Goal: Obtain resource: Obtain resource

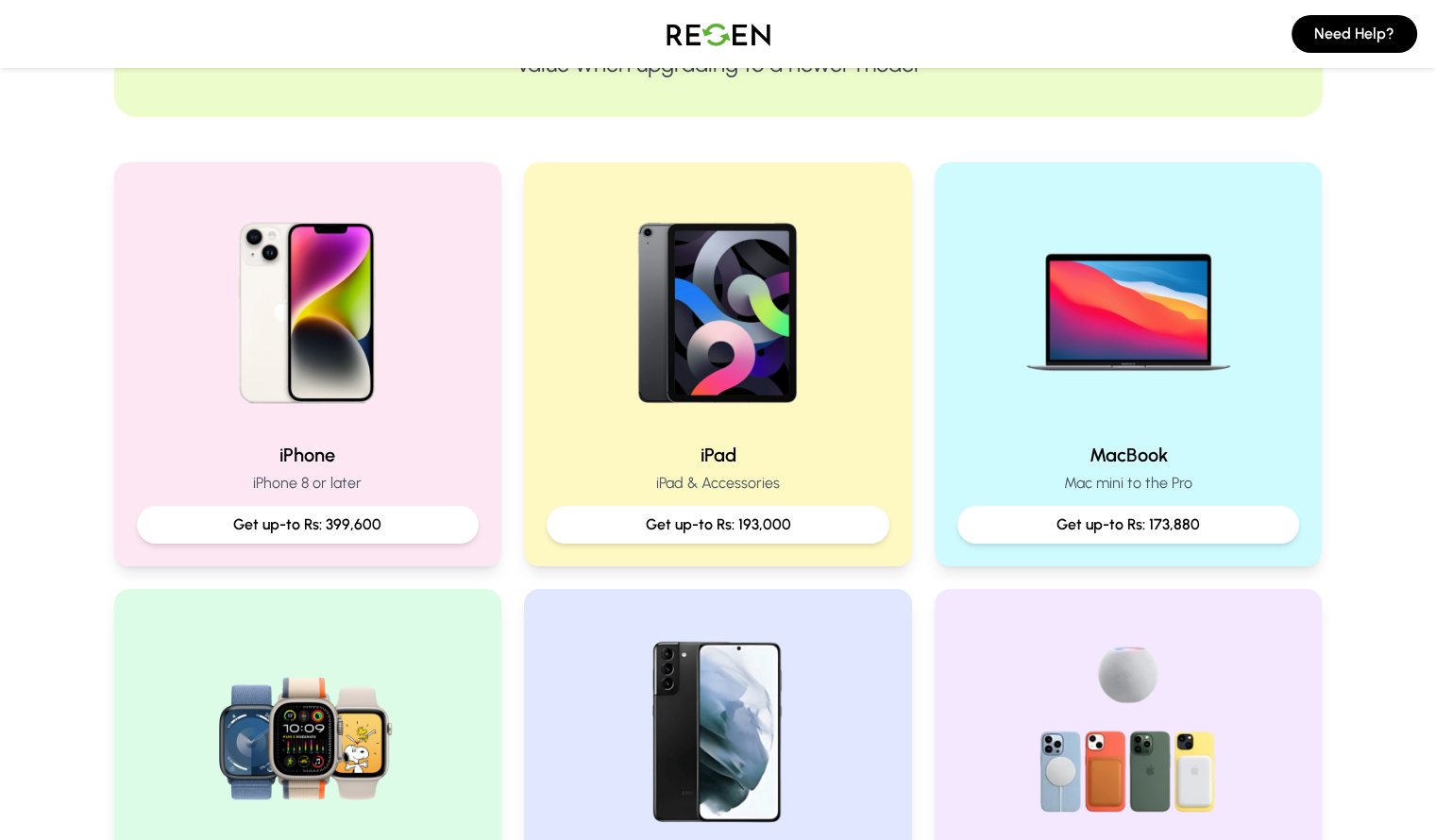
scroll to position [377, 0]
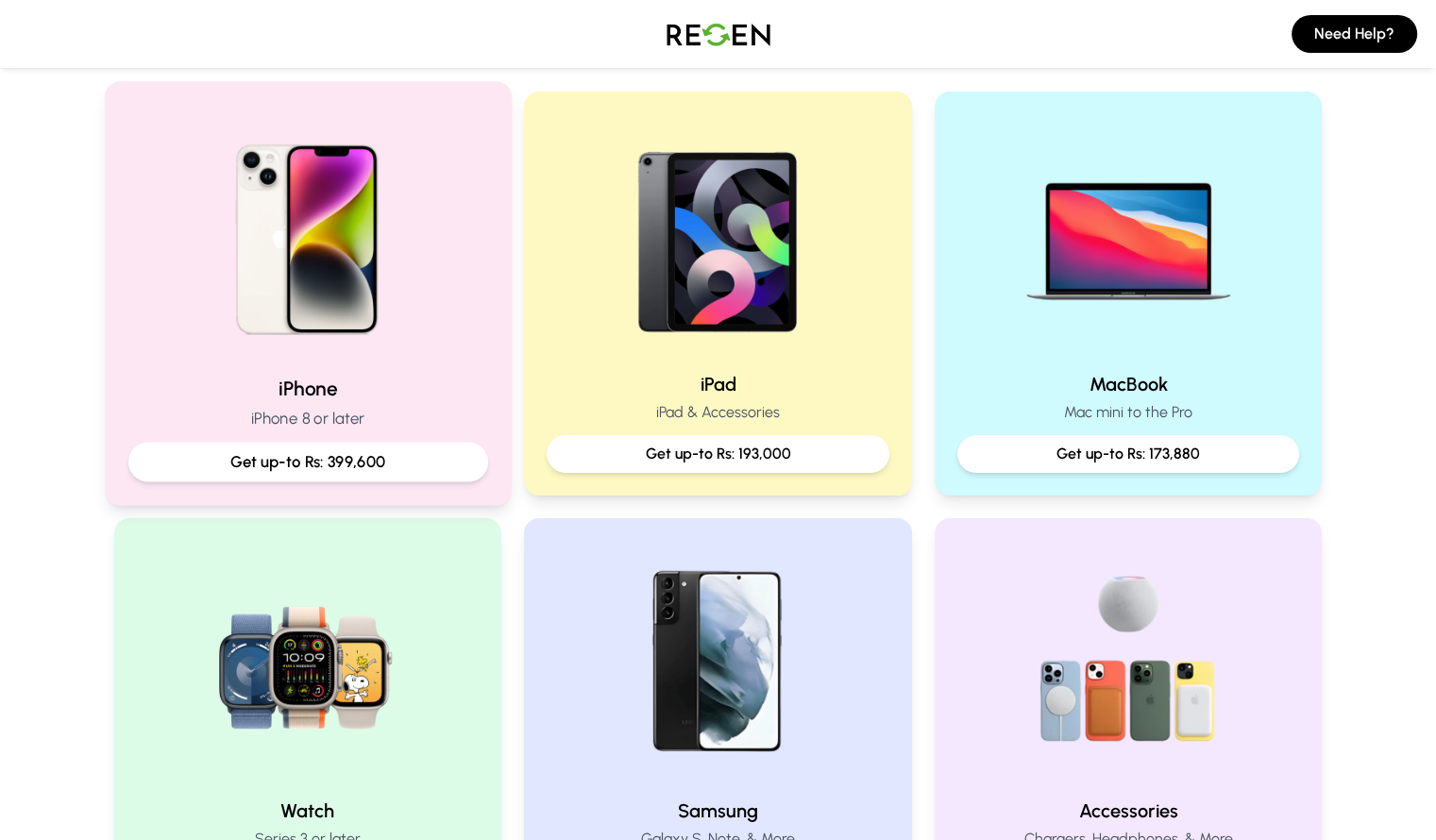
click at [352, 371] on div "iPhone iPhone 8 or later Get up-to Rs: 399,600" at bounding box center [308, 292] width 407 height 423
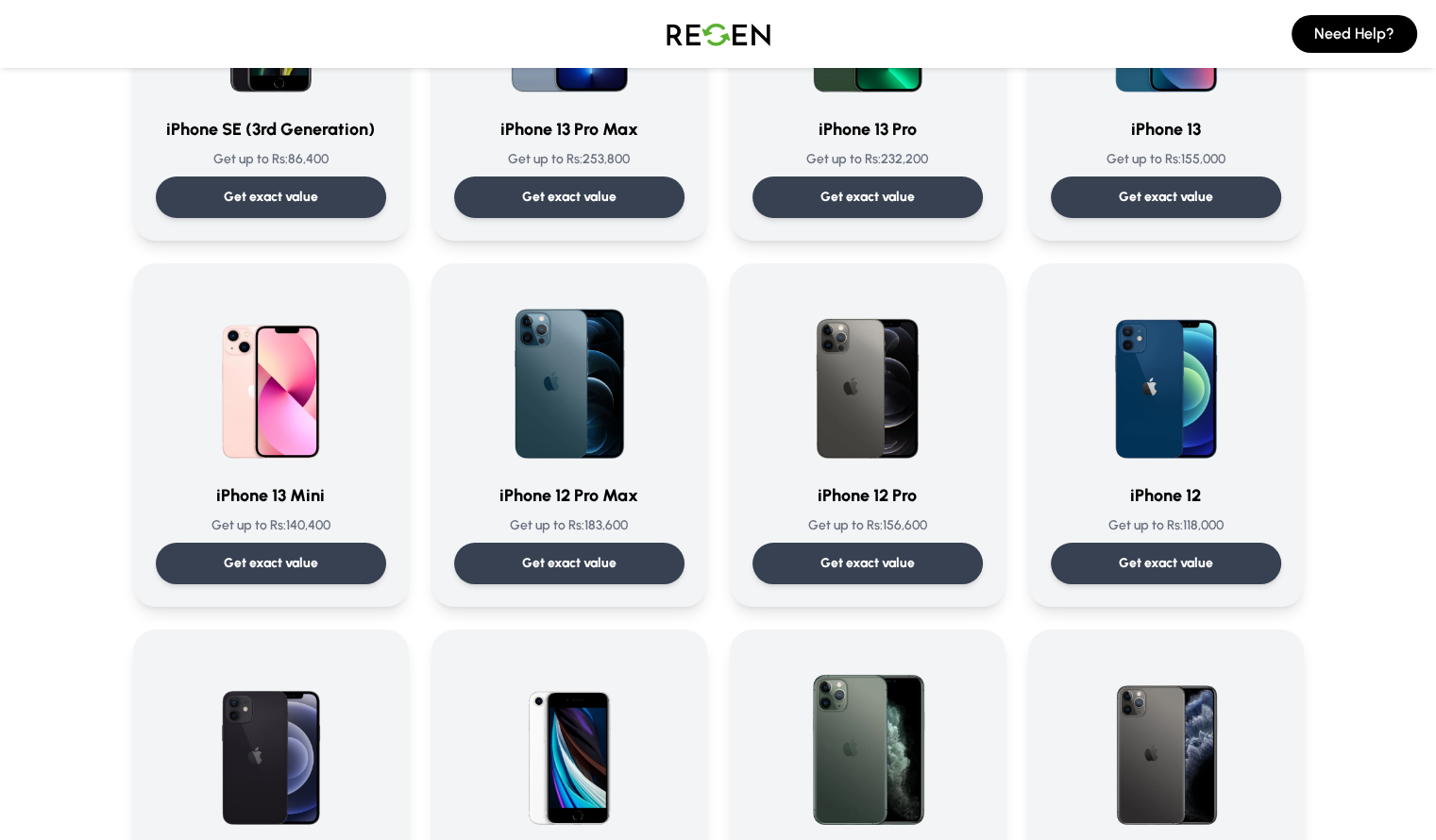
scroll to position [1054, 0]
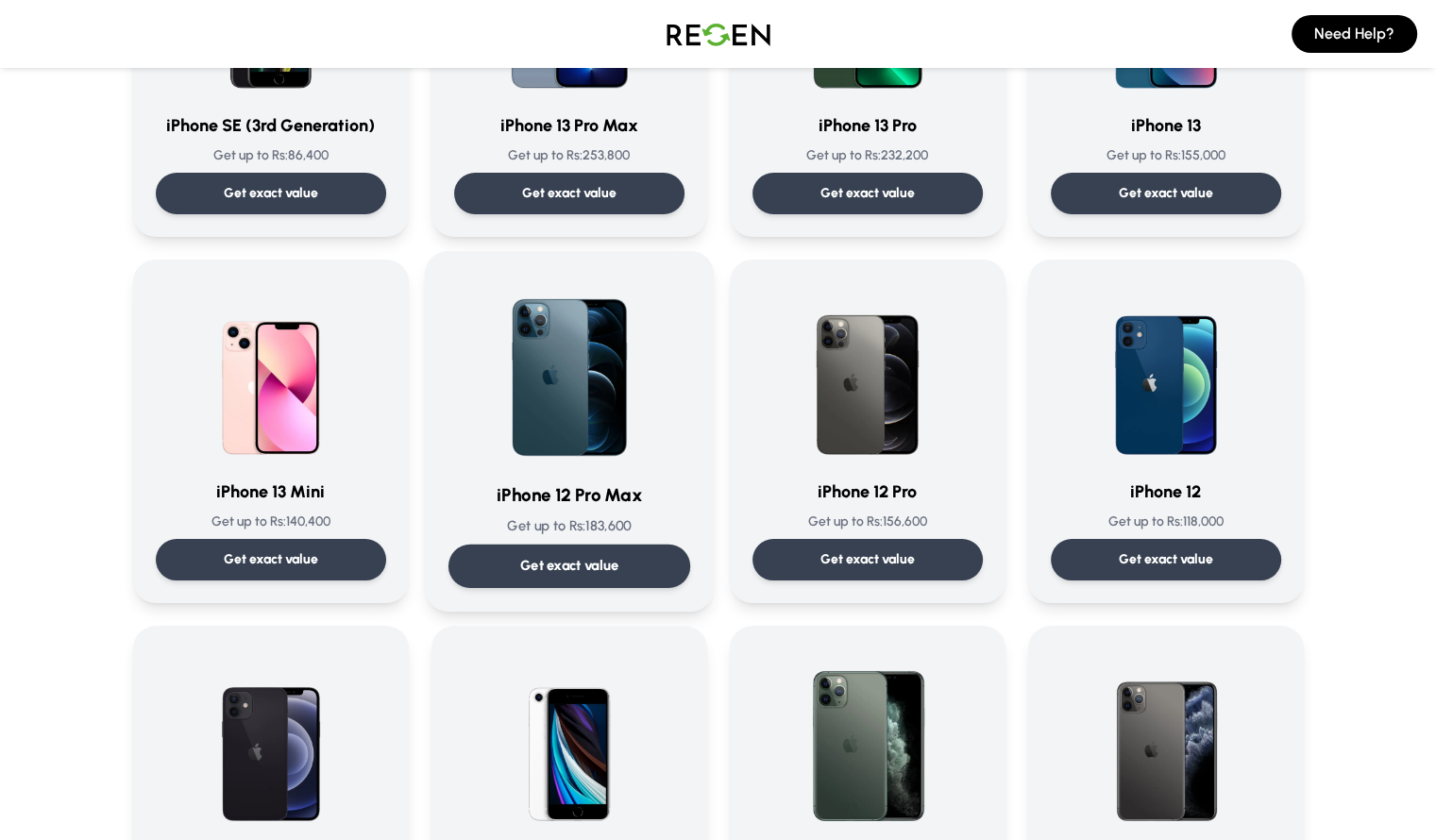
click at [585, 571] on p "Get exact value" at bounding box center [568, 566] width 99 height 20
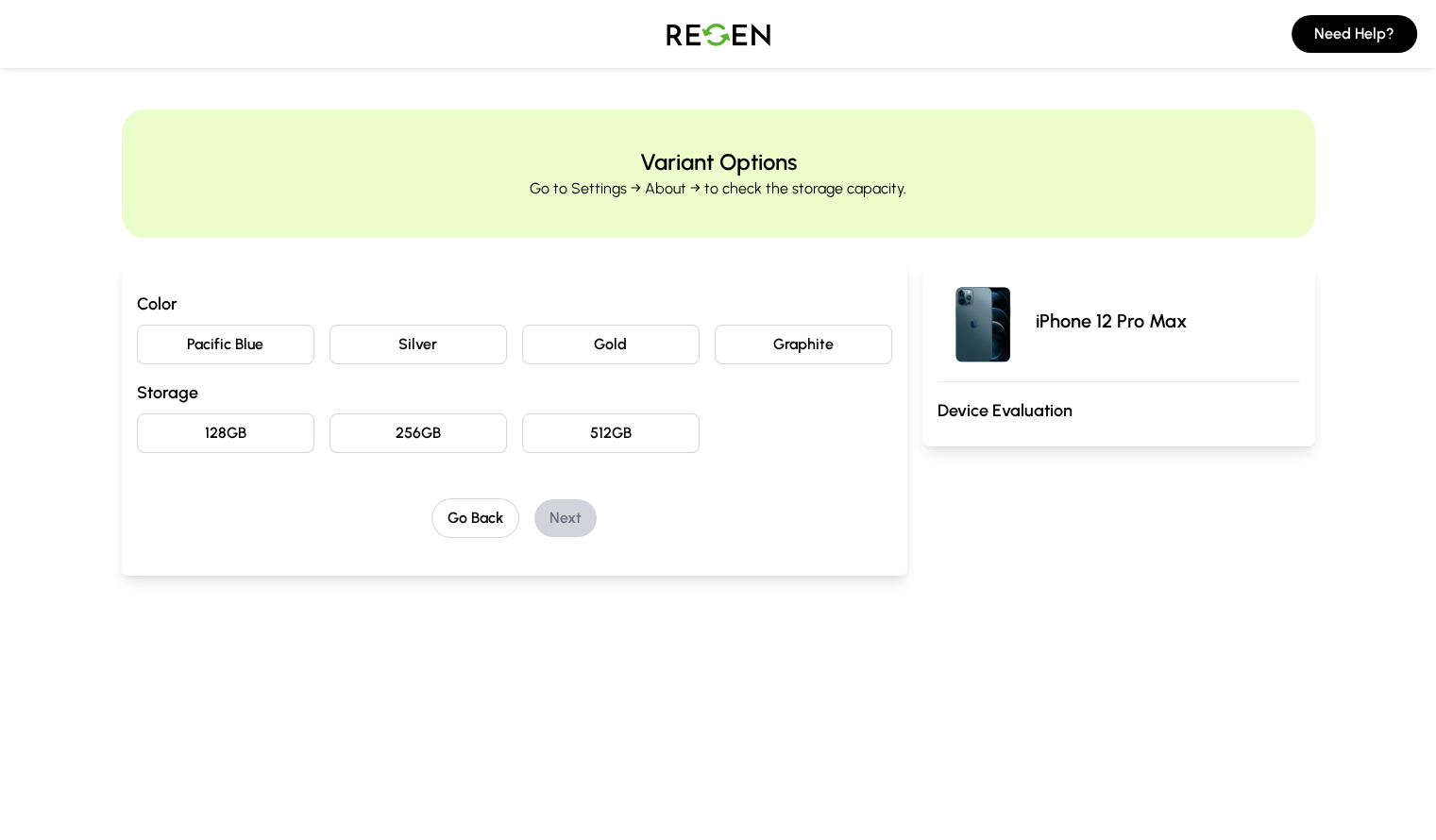
click at [143, 426] on button "128GB" at bounding box center [226, 433] width 177 height 40
click at [190, 334] on button "Pacific Blue" at bounding box center [226, 344] width 177 height 40
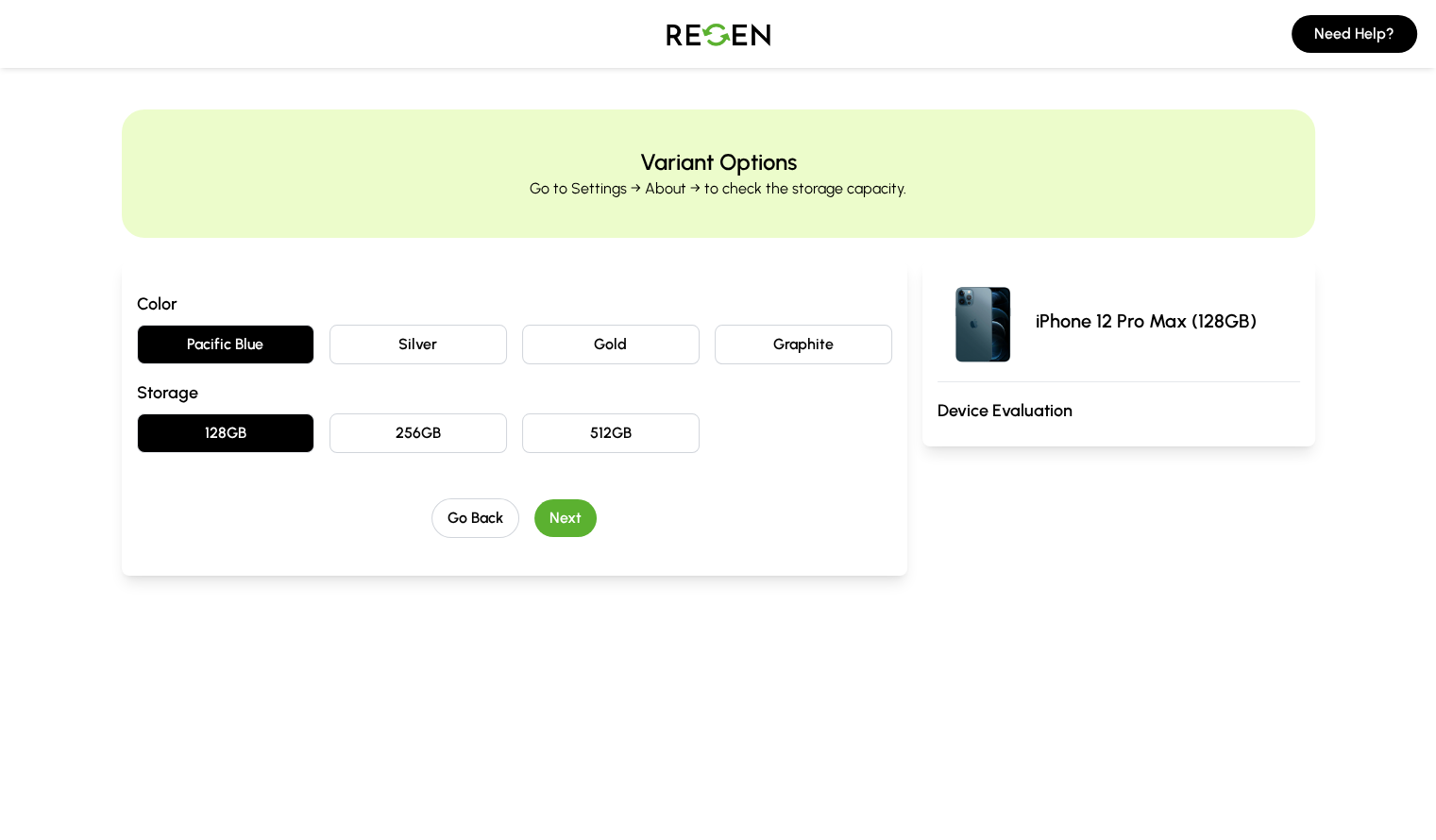
click at [536, 522] on button "Next" at bounding box center [565, 518] width 63 height 38
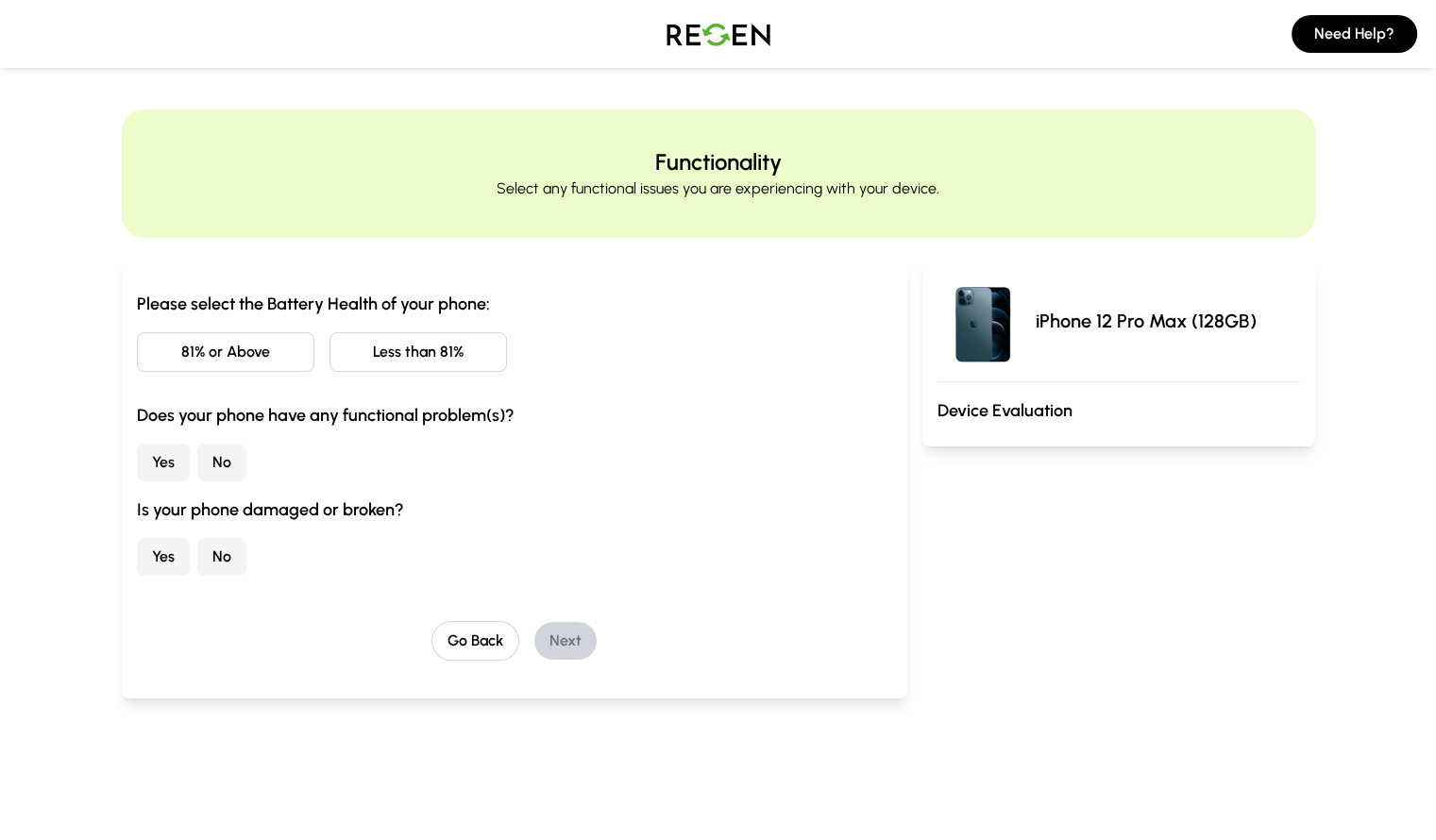
click at [330, 357] on button "Less than 81%" at bounding box center [419, 352] width 177 height 40
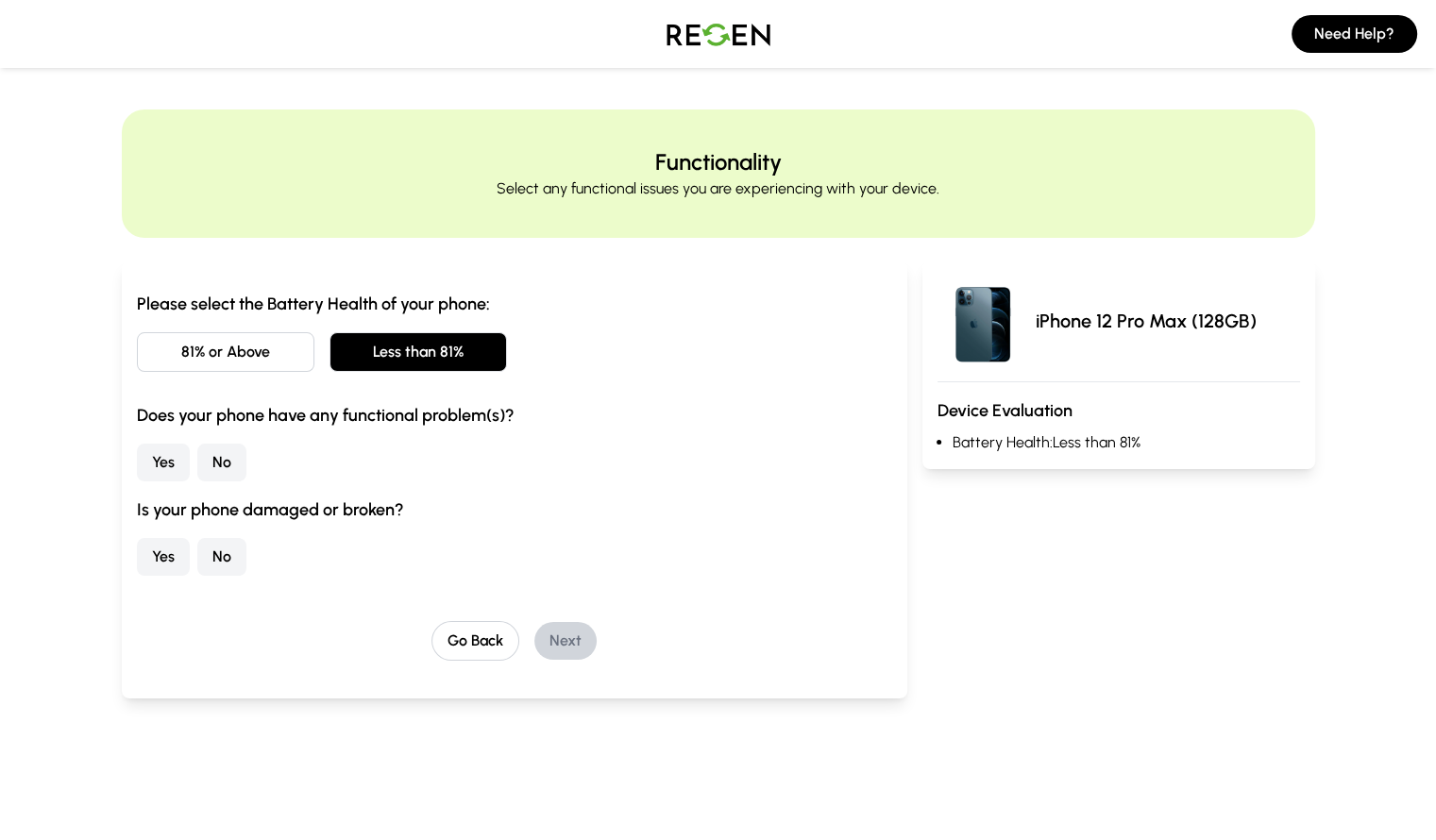
click at [137, 458] on button "Yes" at bounding box center [163, 462] width 53 height 38
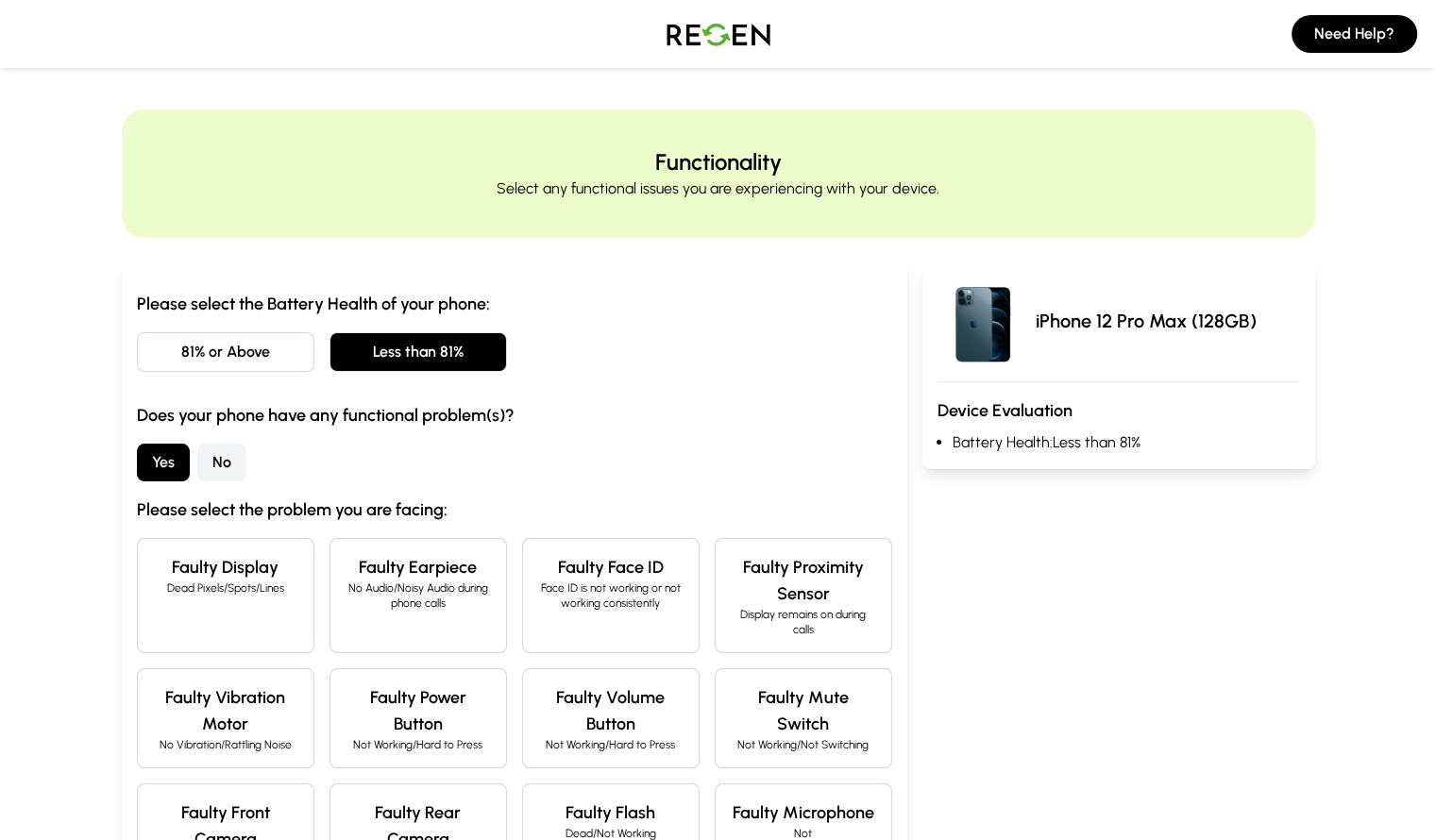
click at [198, 471] on button "No" at bounding box center [222, 462] width 49 height 38
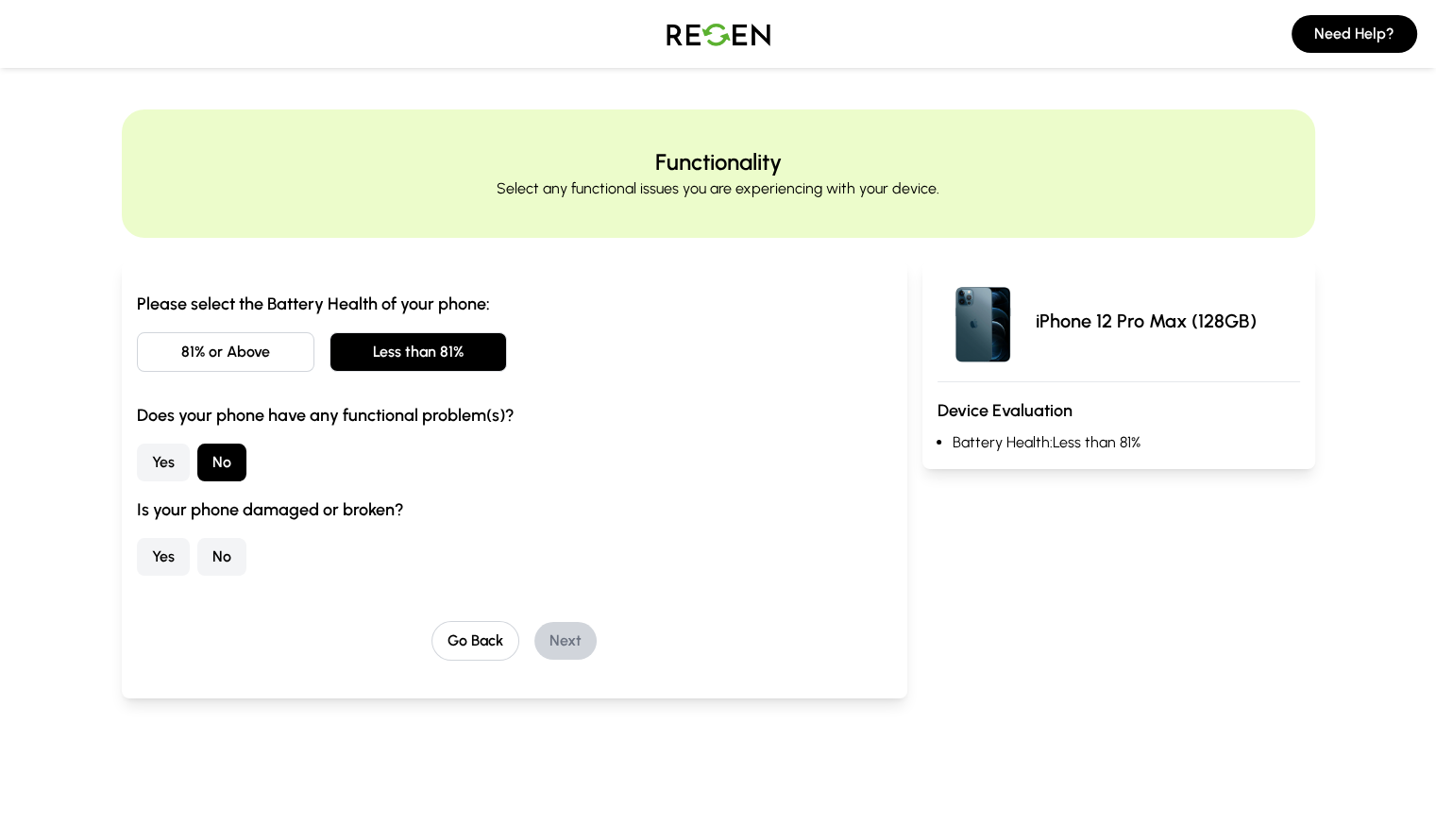
click at [198, 558] on button "No" at bounding box center [222, 556] width 49 height 38
click at [534, 635] on button "Next" at bounding box center [565, 640] width 63 height 38
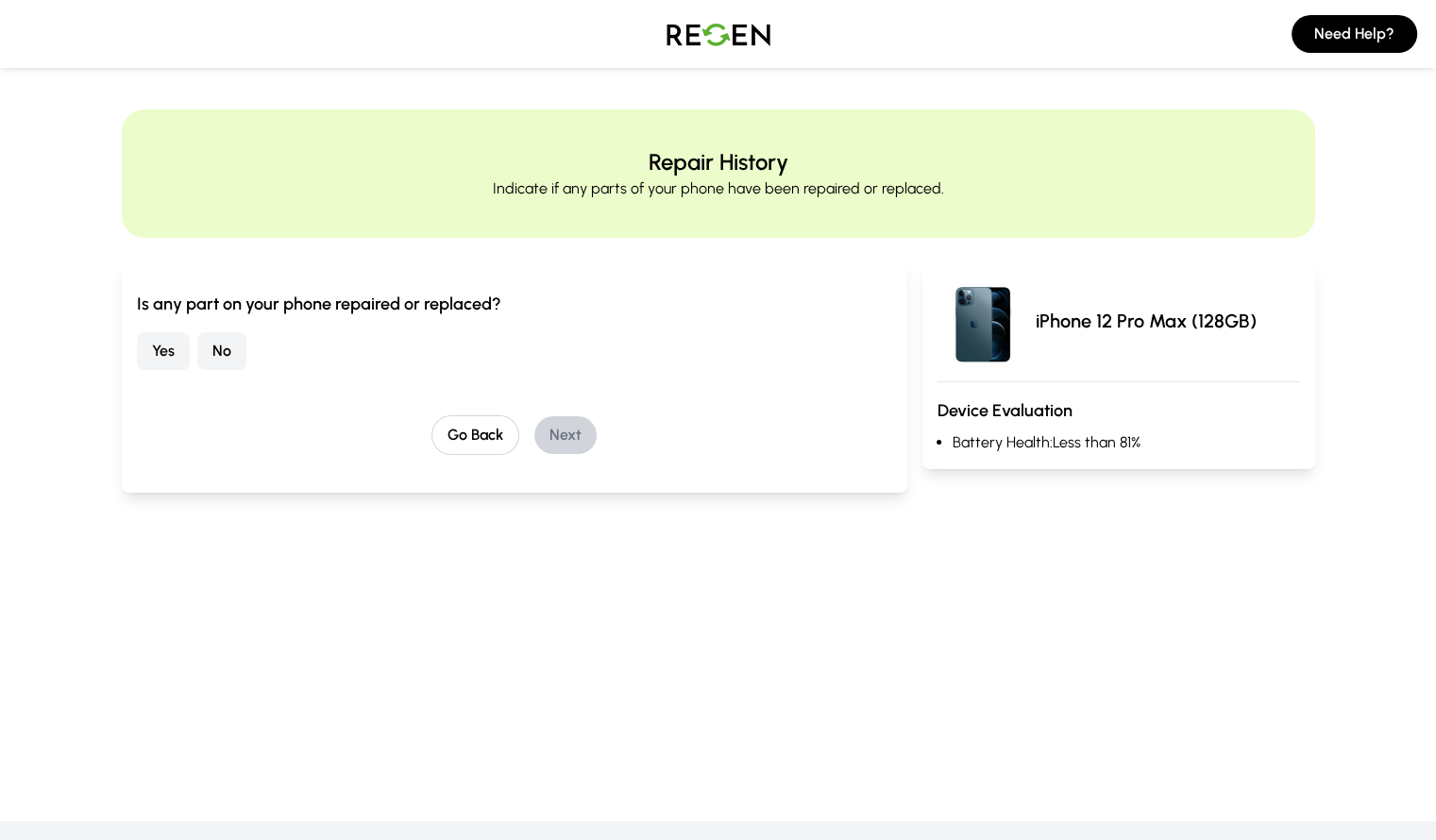
click at [198, 346] on button "No" at bounding box center [222, 351] width 49 height 38
click at [534, 443] on button "Next" at bounding box center [565, 435] width 63 height 38
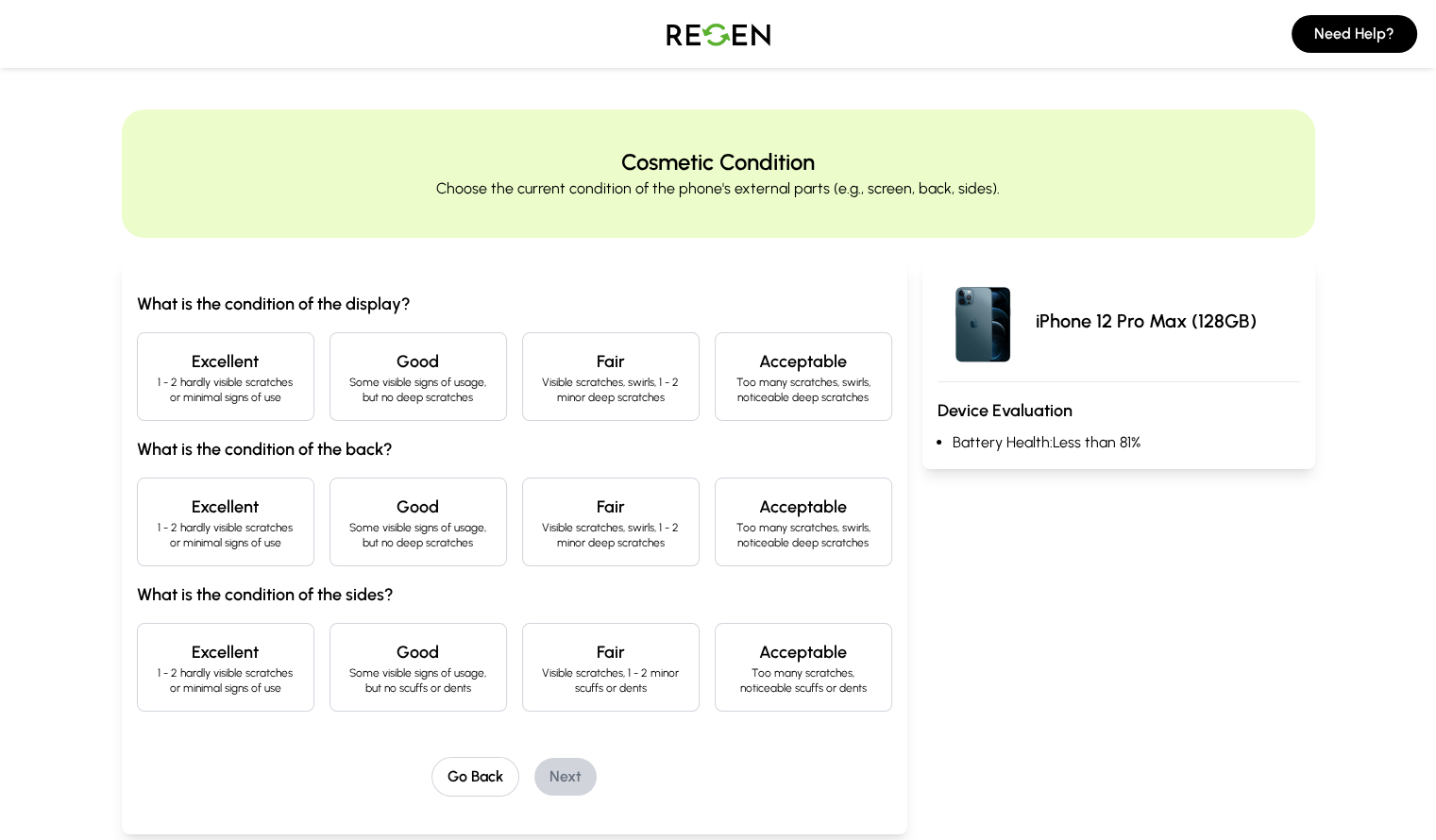
click at [168, 397] on p "1 - 2 hardly visible scratches or minimal signs of use" at bounding box center [226, 390] width 146 height 30
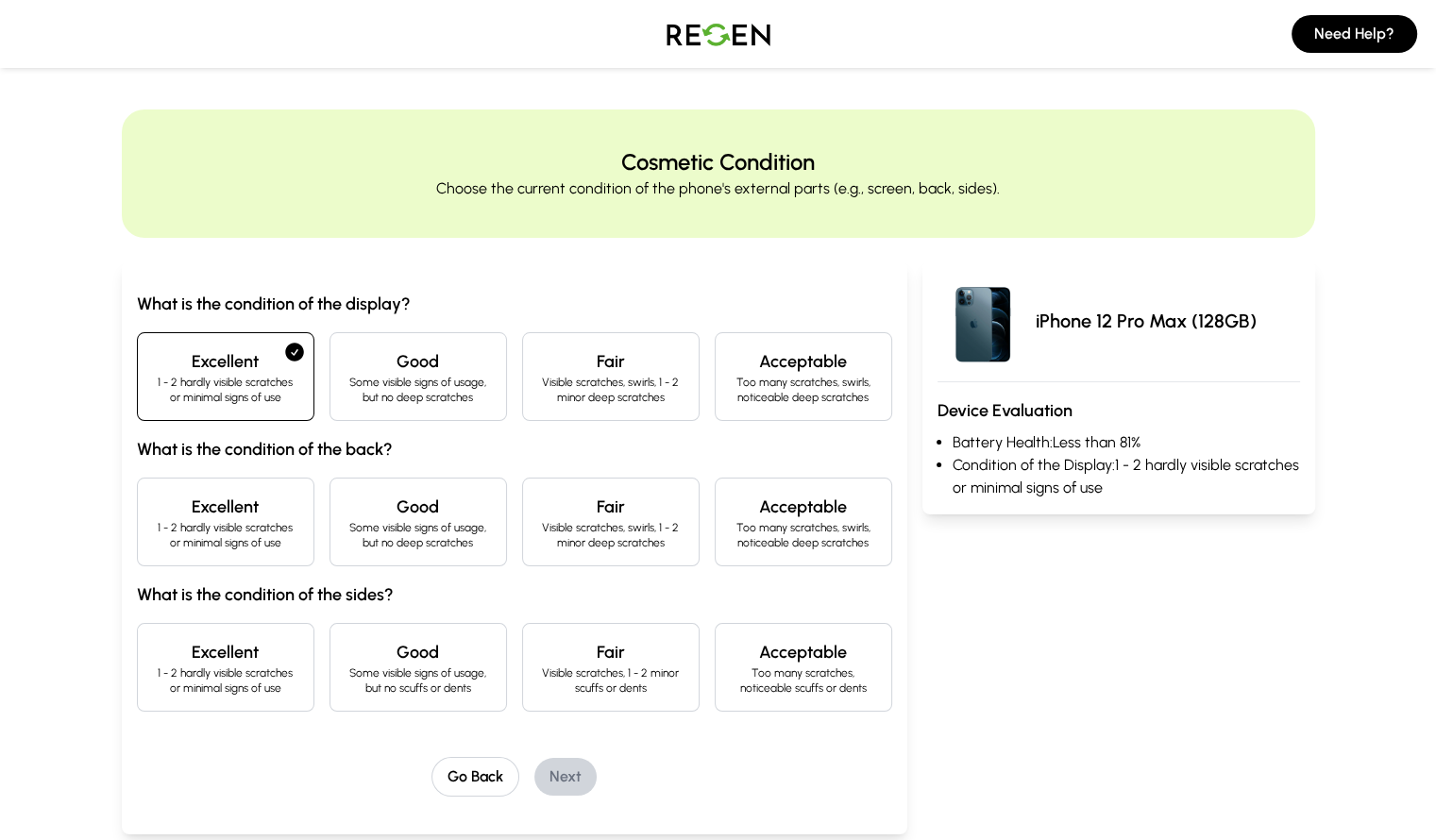
click at [153, 546] on p "1 - 2 hardly visible scratches or minimal signs of use" at bounding box center [226, 534] width 146 height 30
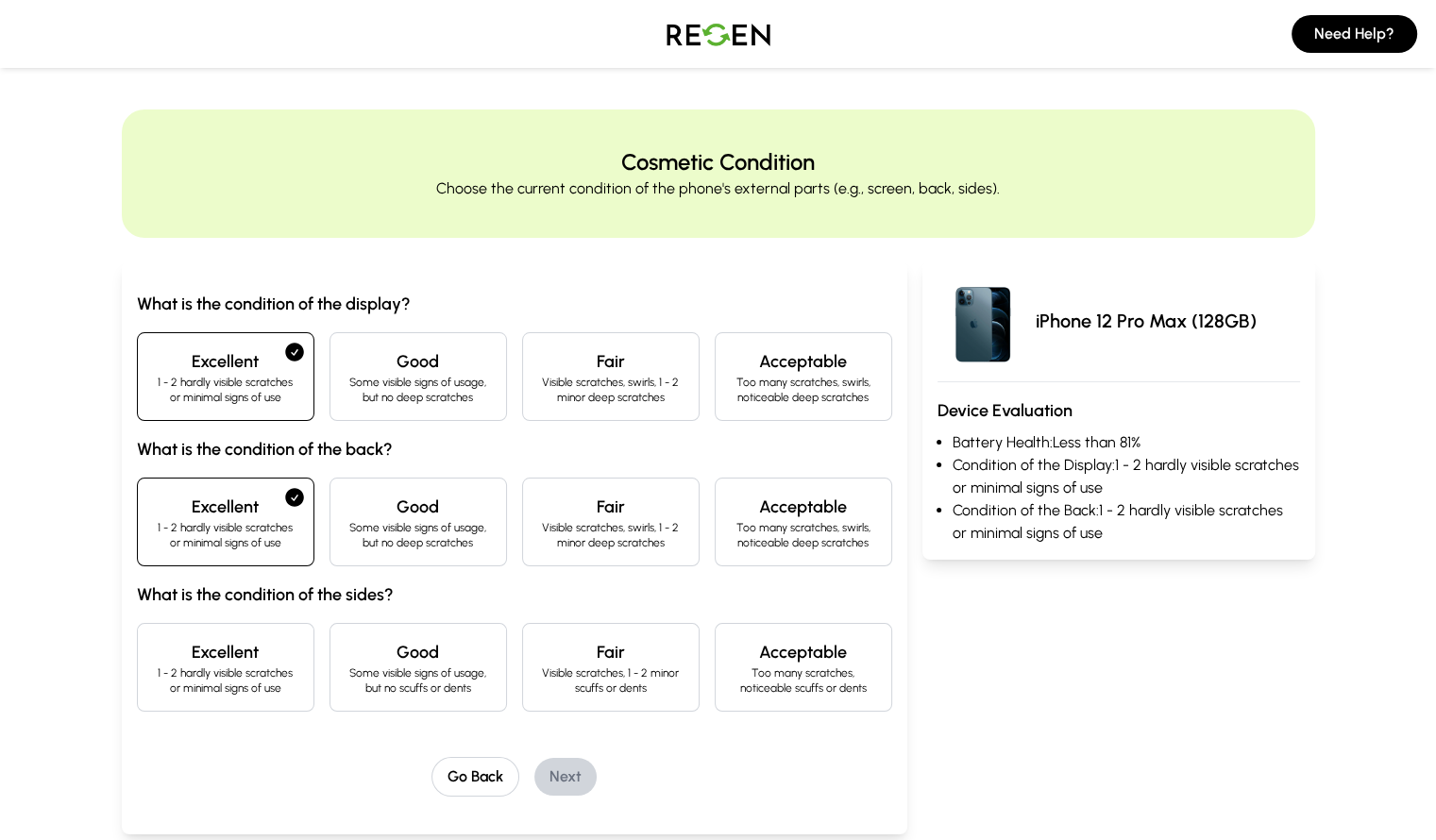
click at [153, 672] on p "1 - 2 hardly visible scratches or minimal signs of use" at bounding box center [226, 680] width 146 height 30
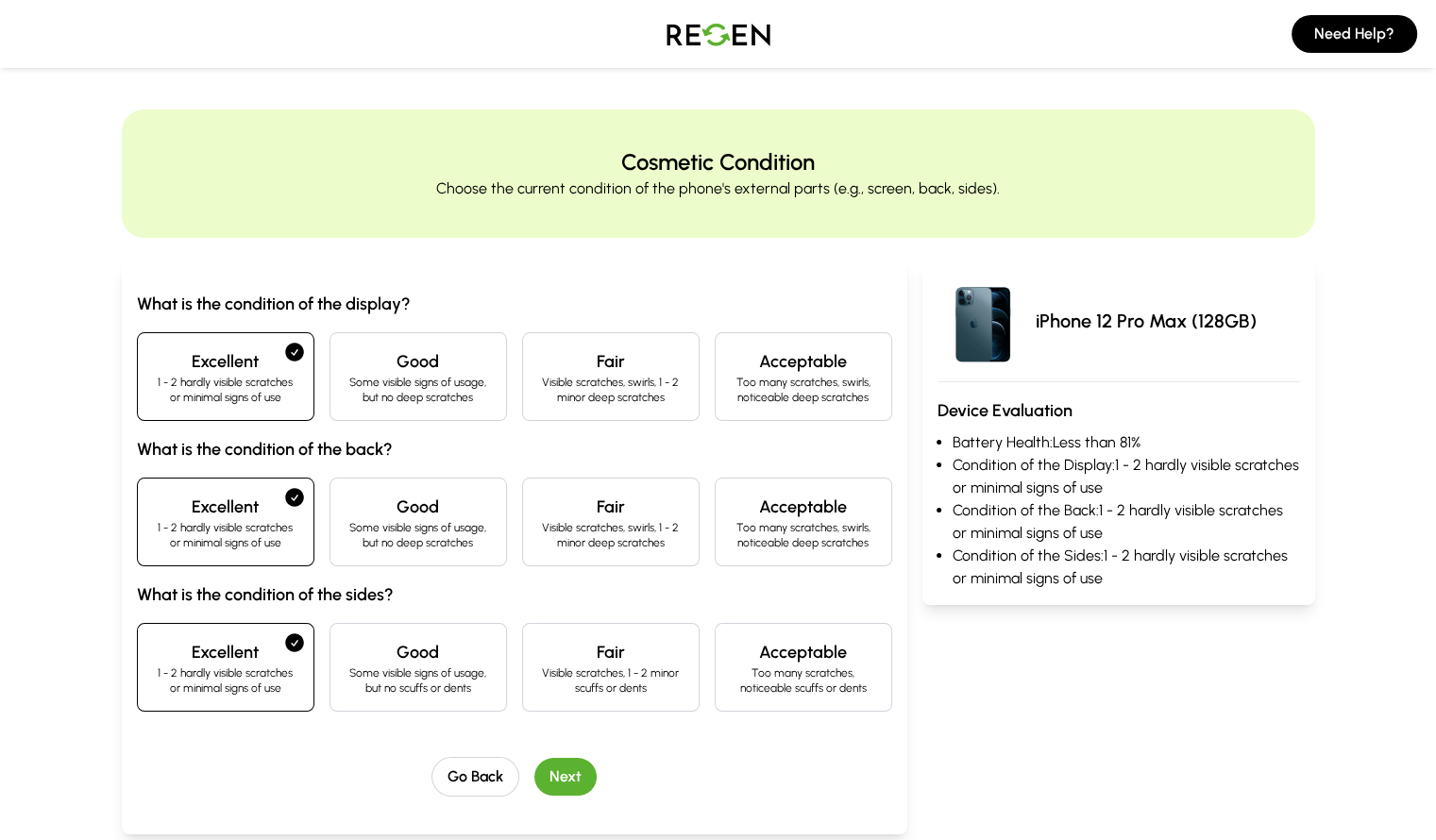
click at [534, 778] on button "Next" at bounding box center [565, 776] width 63 height 38
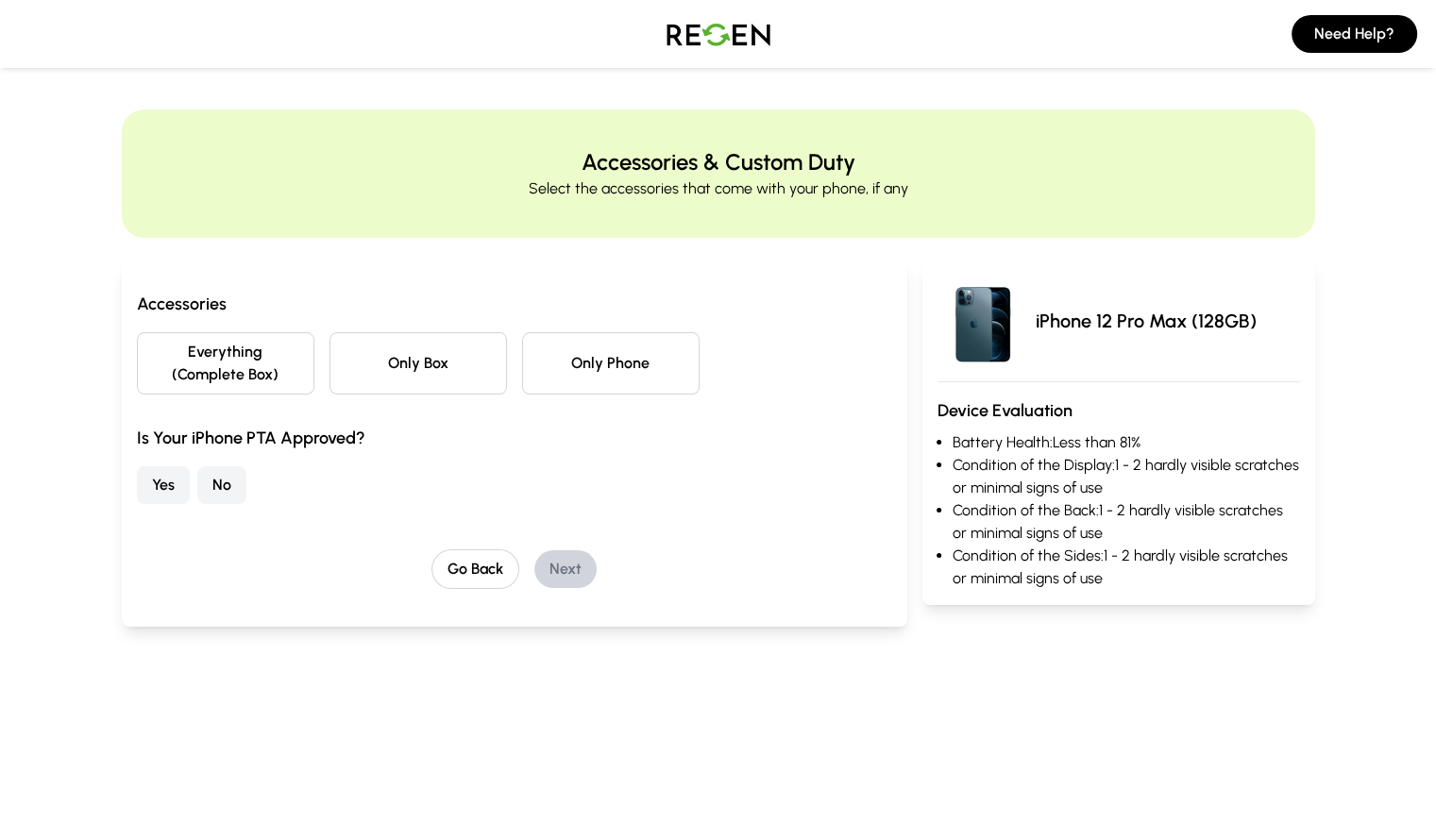
click at [137, 357] on button "Everything (Complete Box)" at bounding box center [226, 364] width 177 height 63
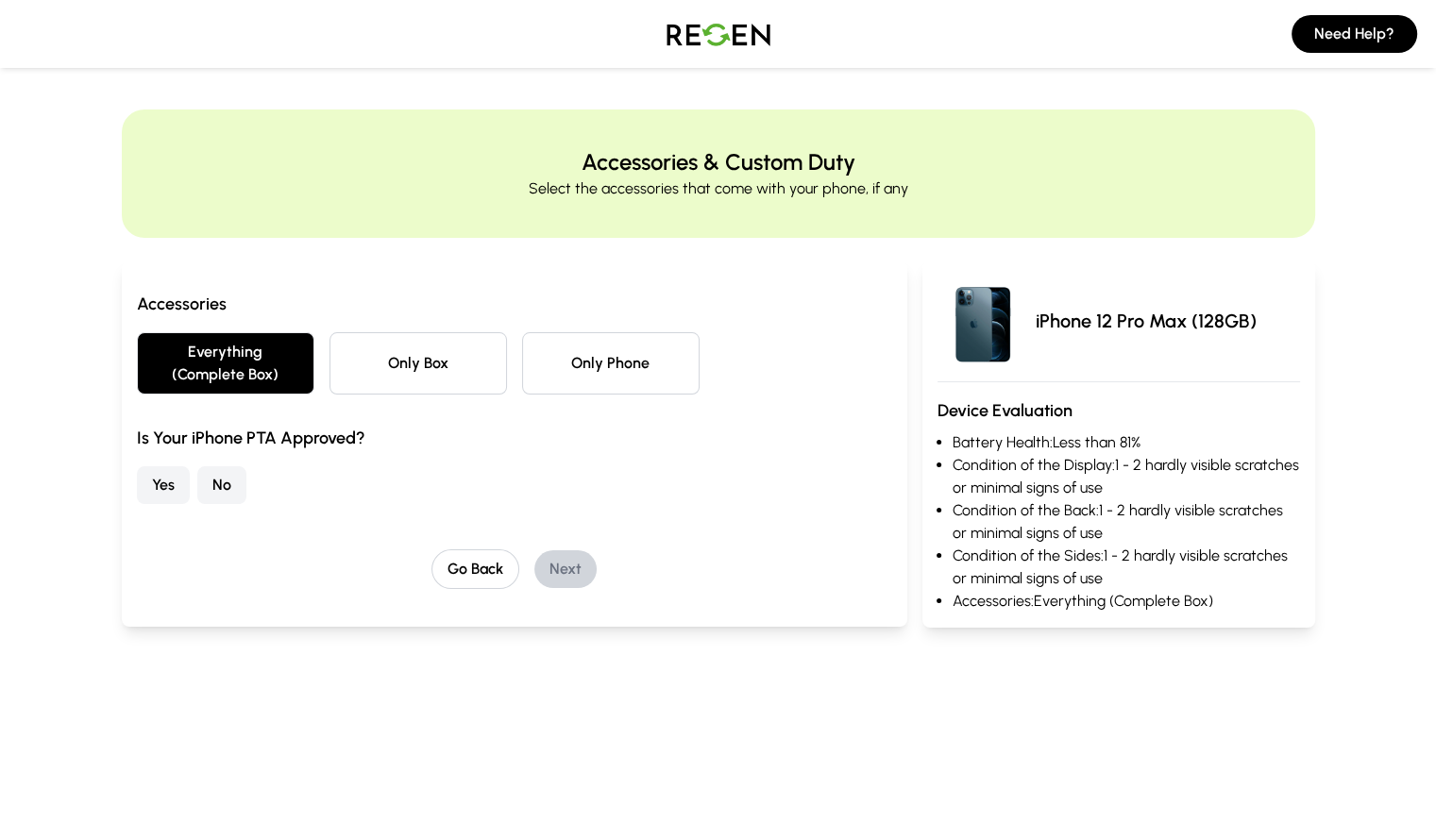
click at [137, 467] on button "Yes" at bounding box center [163, 485] width 53 height 38
click at [545, 551] on button "Next" at bounding box center [565, 569] width 63 height 38
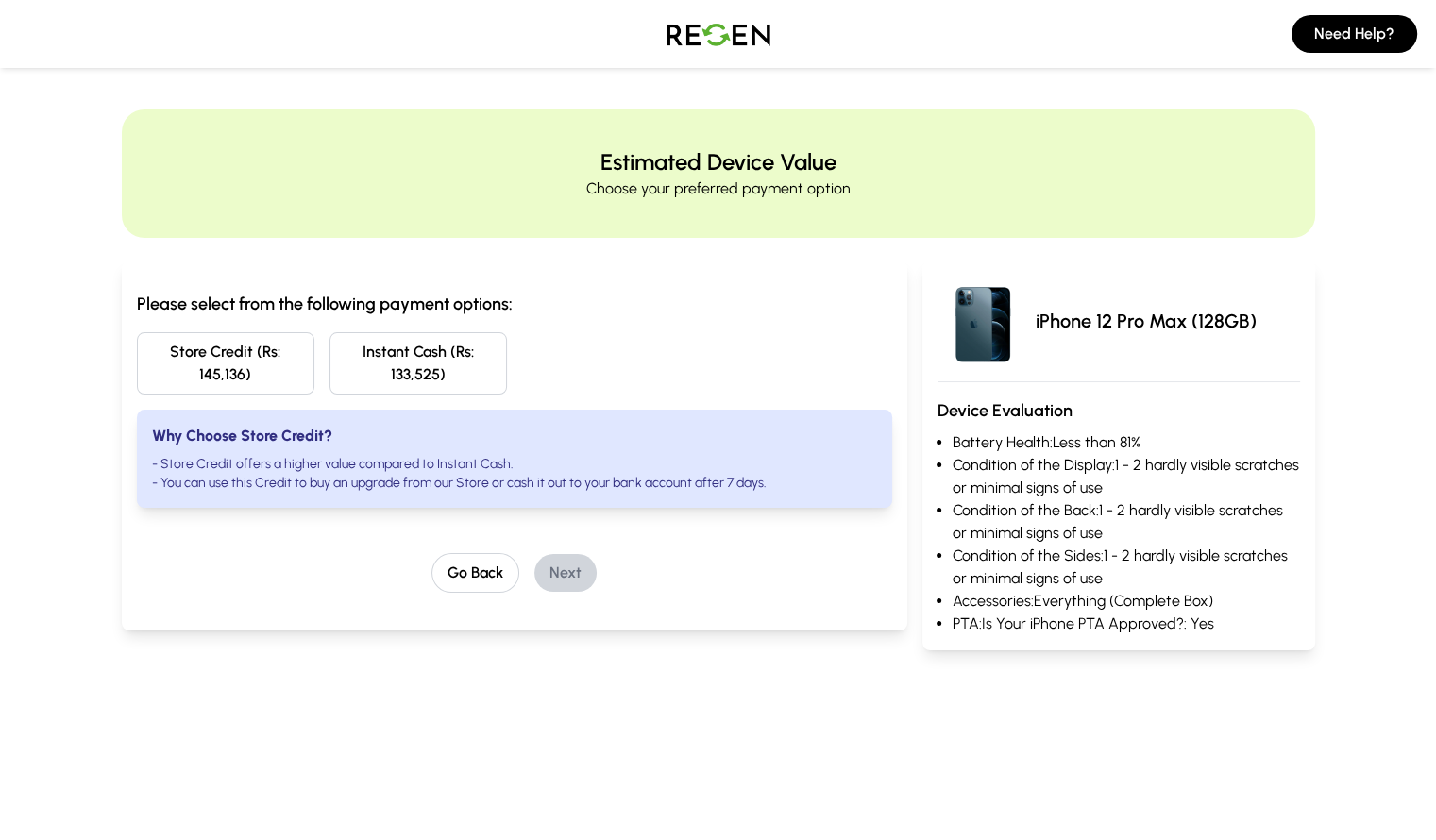
click at [137, 373] on div "Please select from the following payment options: Store Credit (Rs: 145,136) In…" at bounding box center [514, 398] width 755 height 217
click at [137, 358] on button "Store Credit (Rs: 145,136)" at bounding box center [226, 364] width 177 height 63
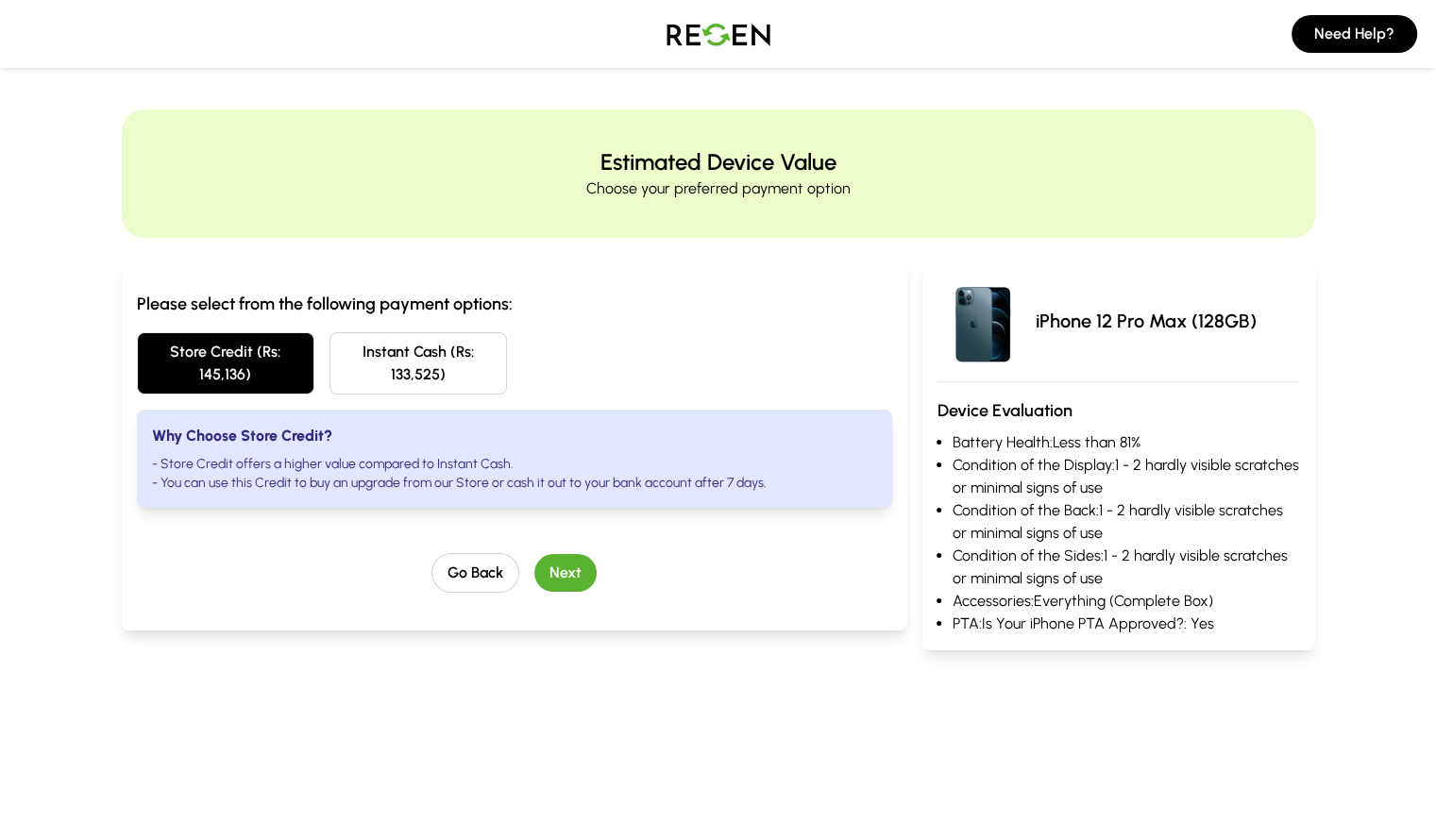
click at [534, 556] on button "Next" at bounding box center [565, 573] width 63 height 38
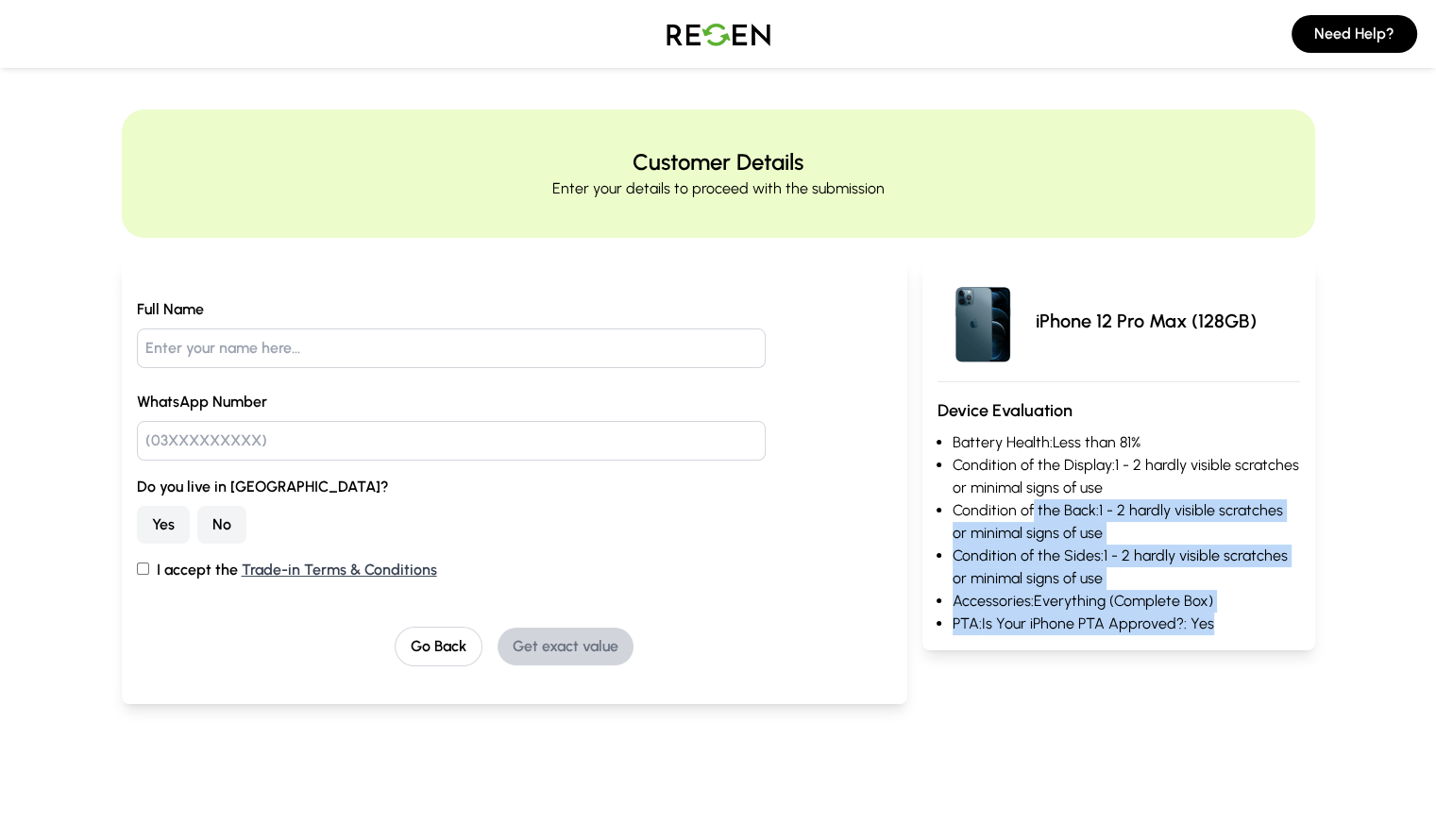
drag, startPoint x: 1069, startPoint y: 506, endPoint x: 1262, endPoint y: 652, distance: 242.0
click at [1262, 652] on div "iPhone 12 Pro Max (128GB) Device Evaluation Battery Health: Less than 81% Condi…" at bounding box center [1118, 504] width 393 height 489
click at [691, 47] on img at bounding box center [718, 34] width 132 height 53
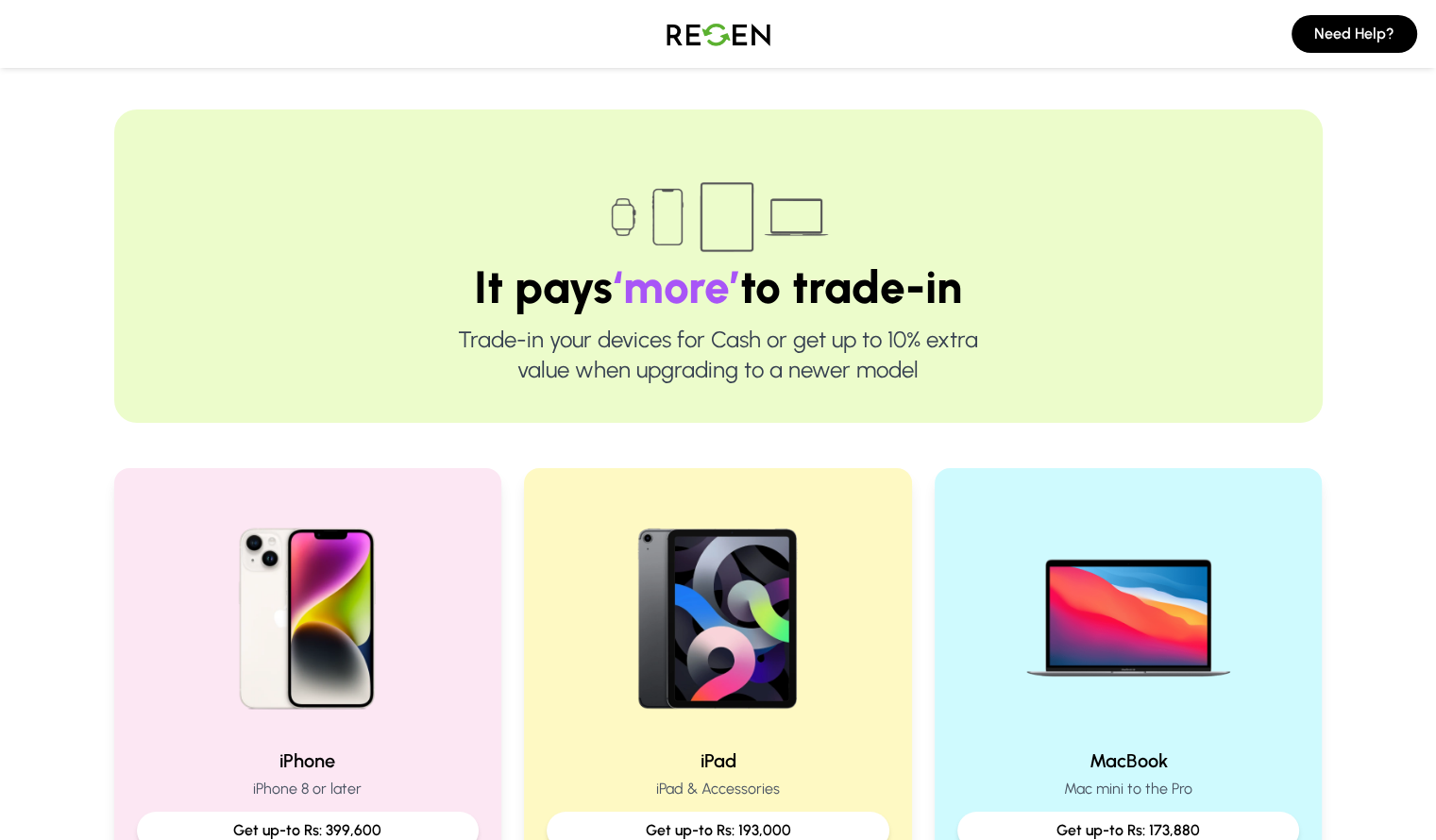
click at [695, 31] on img at bounding box center [718, 34] width 132 height 53
click at [684, 42] on img at bounding box center [718, 34] width 132 height 53
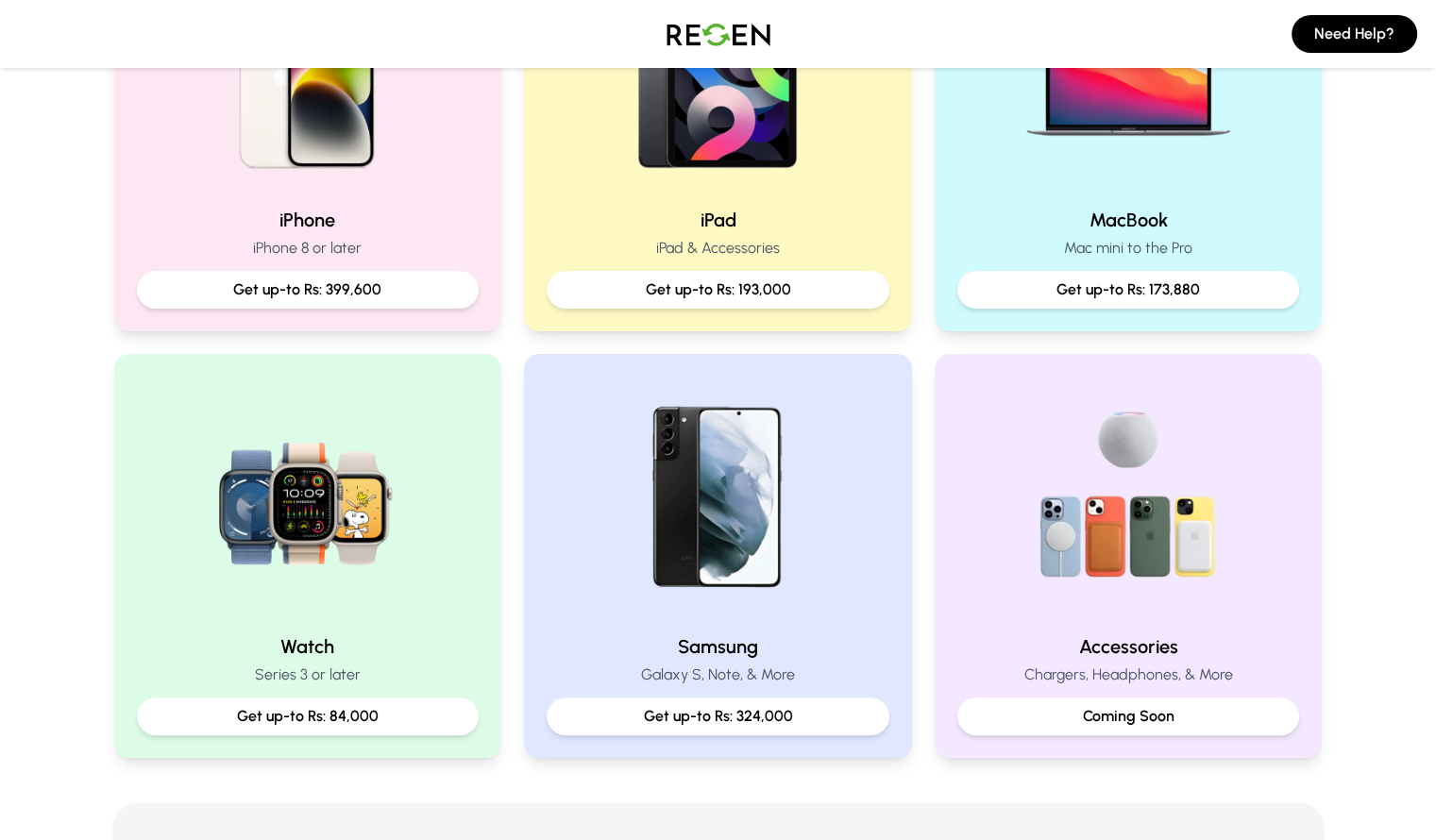
scroll to position [539, 0]
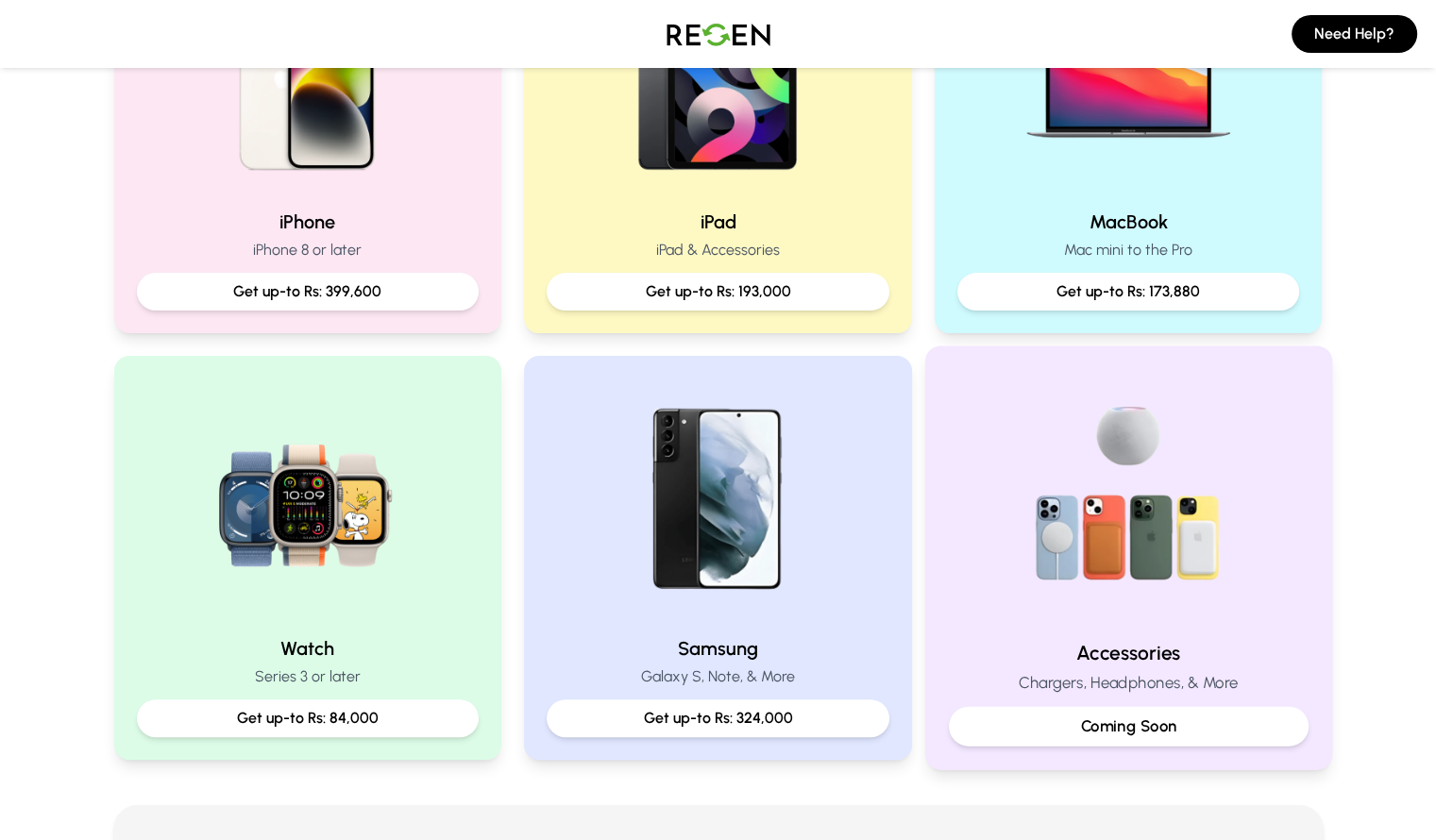
click at [1083, 533] on img at bounding box center [1128, 497] width 254 height 254
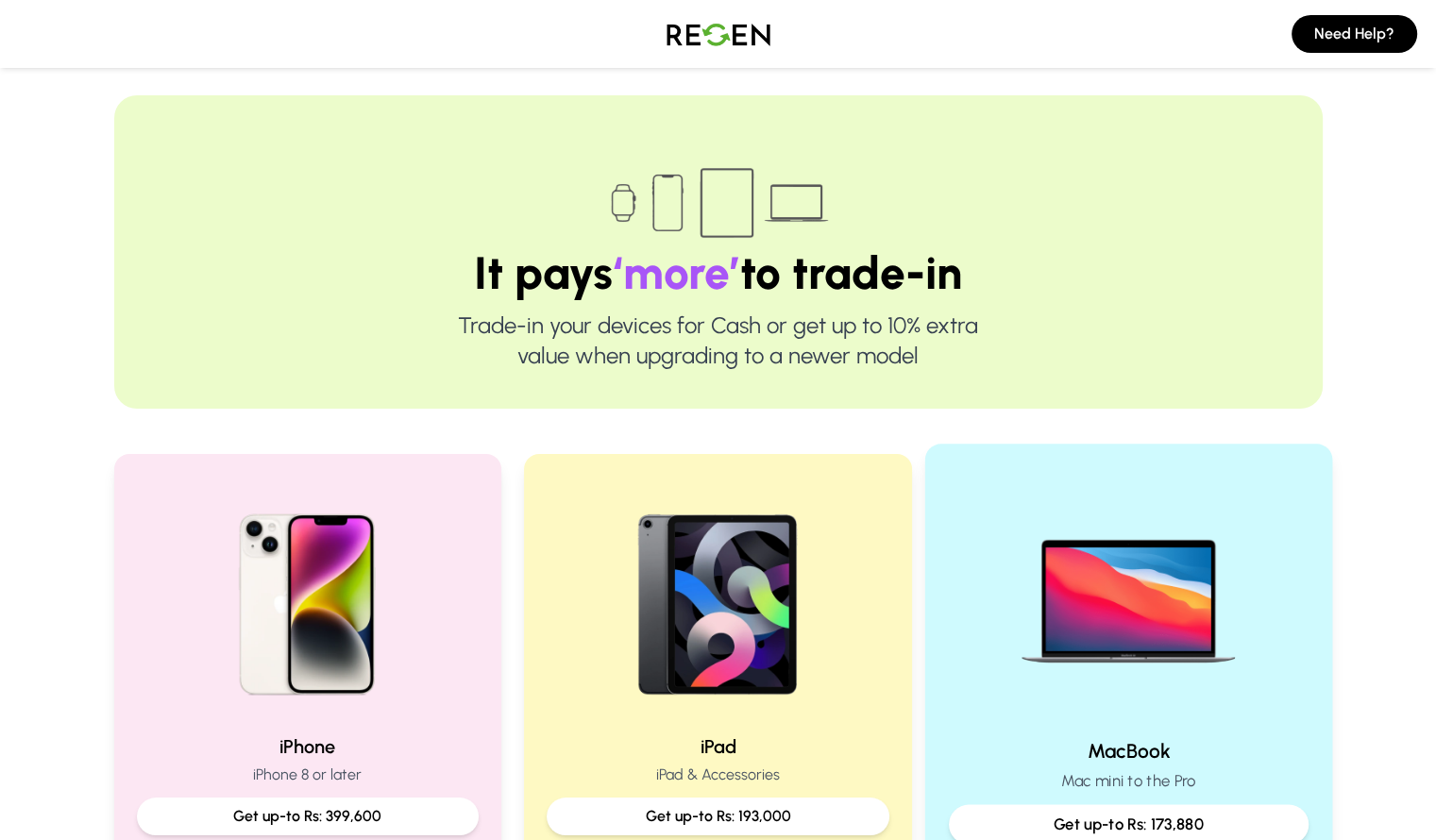
scroll to position [0, 0]
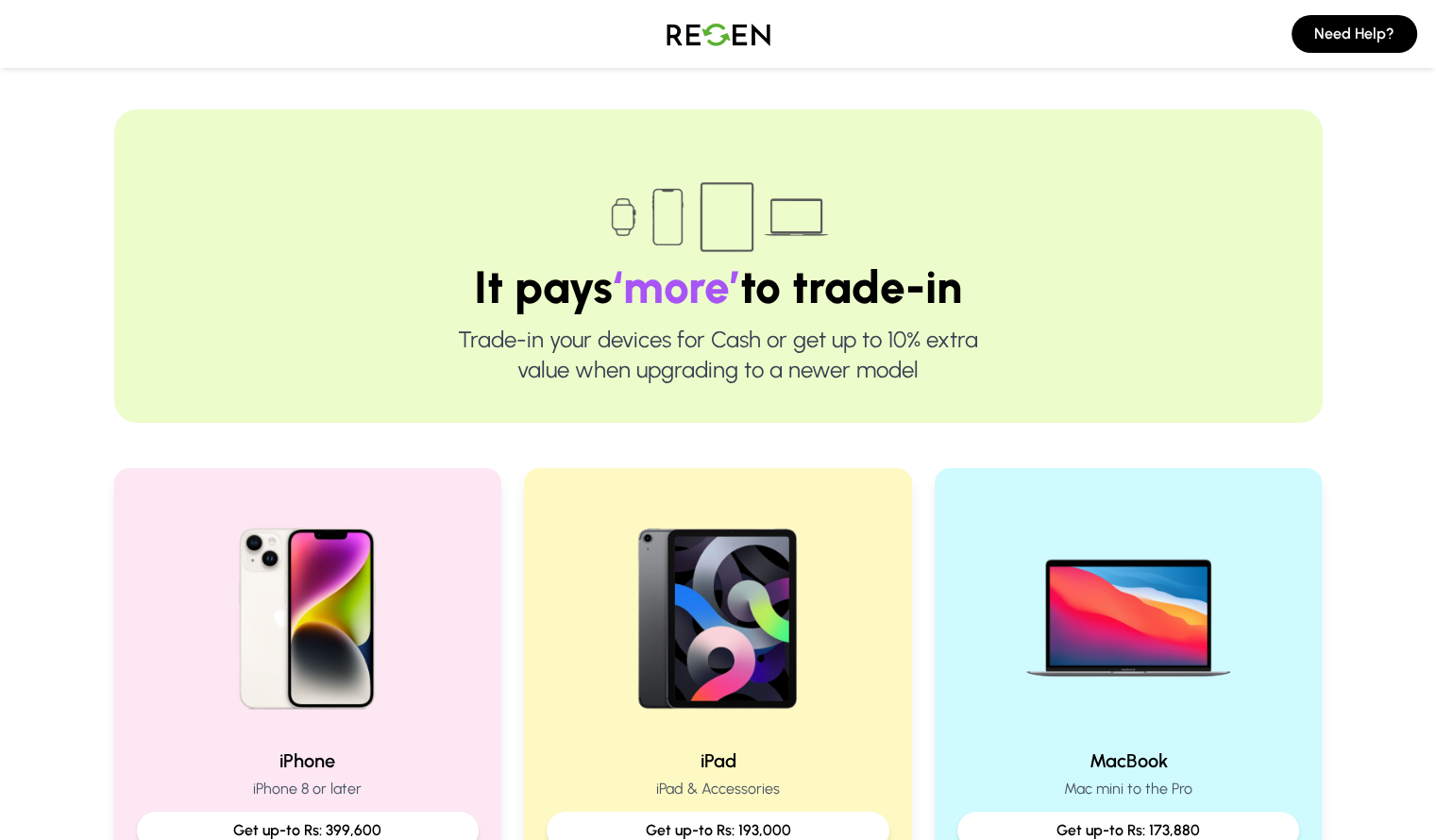
click at [739, 34] on img at bounding box center [718, 34] width 132 height 53
